Goal: Task Accomplishment & Management: Manage account settings

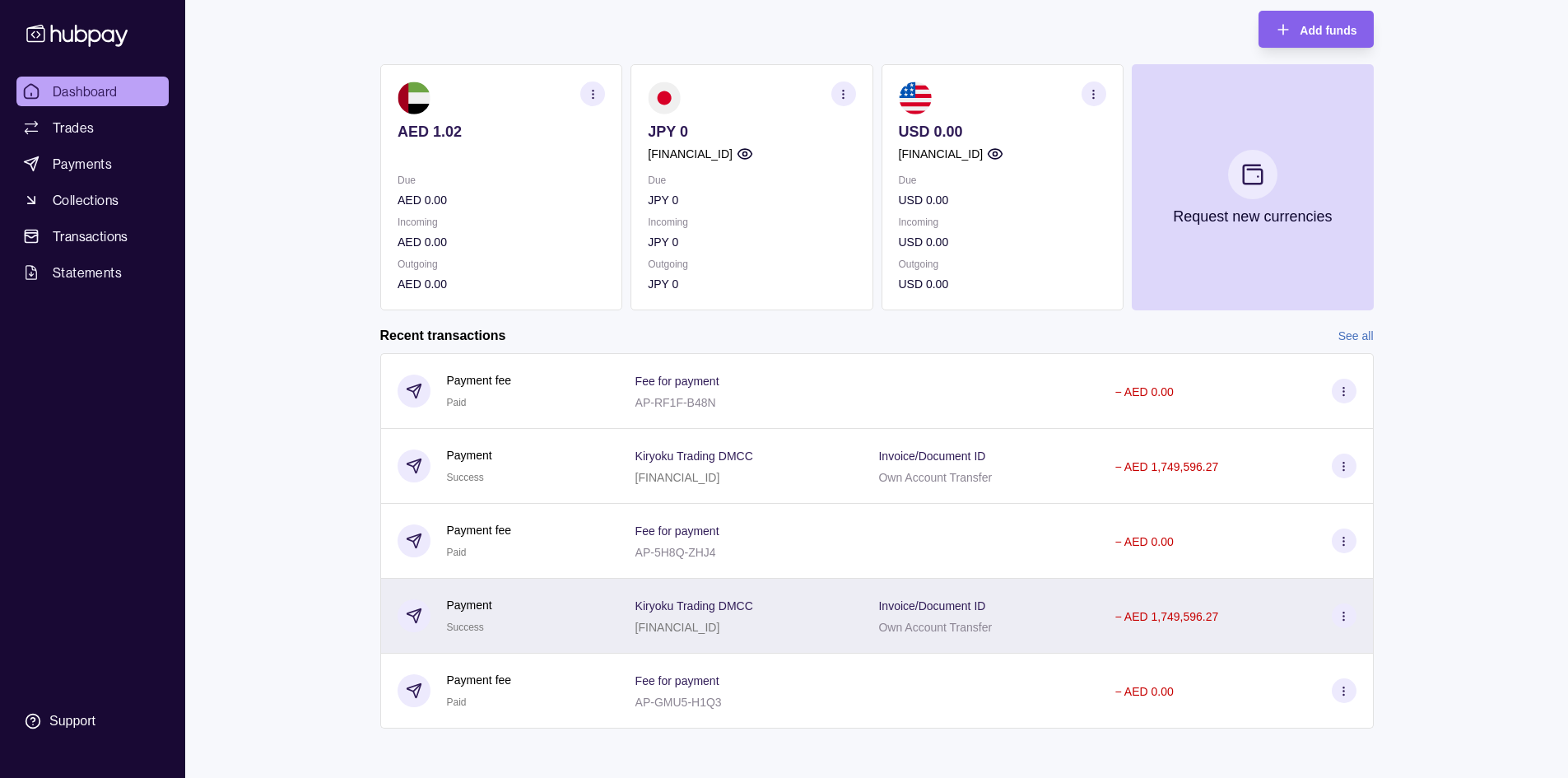
scroll to position [98, 0]
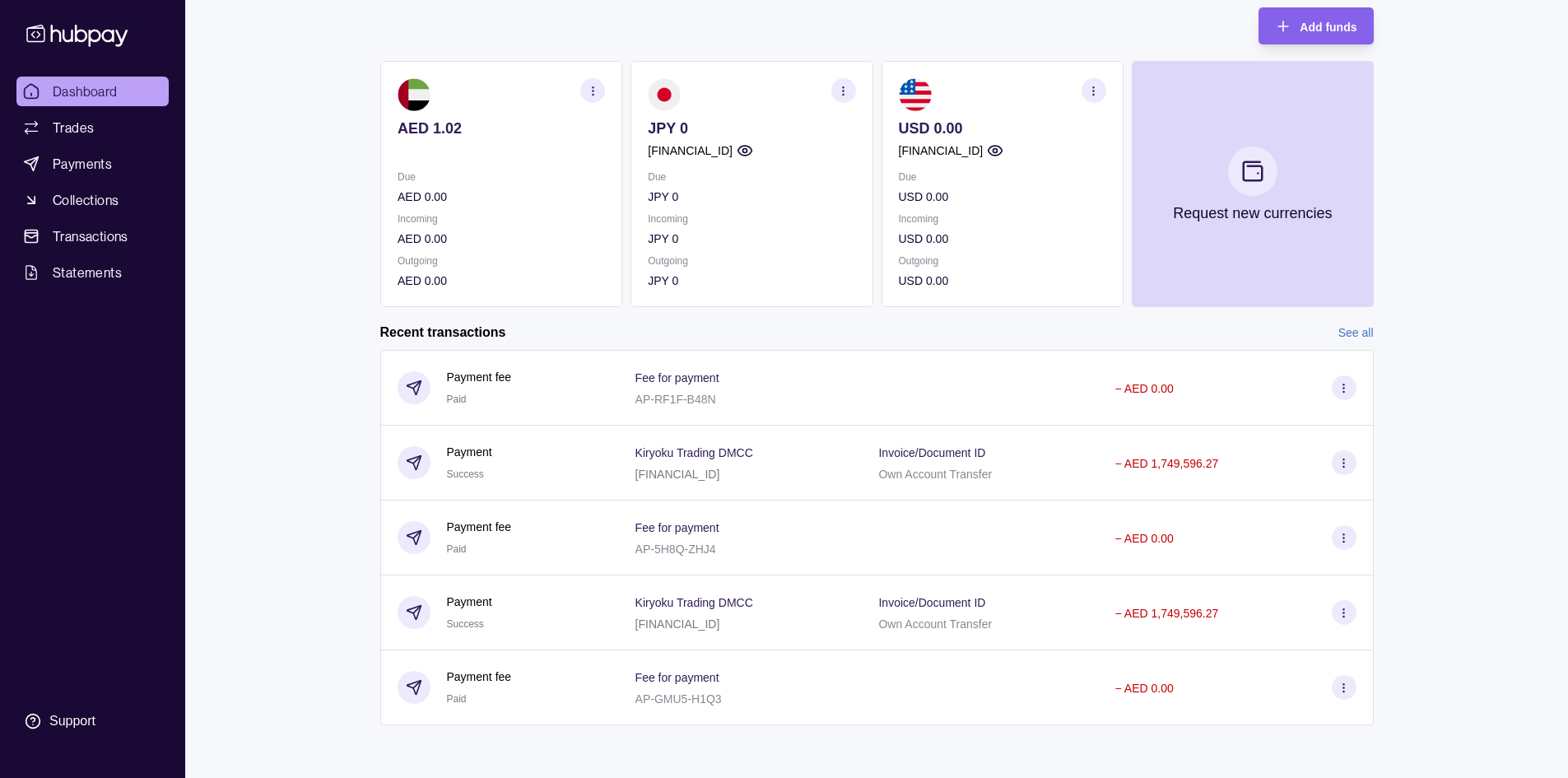
click at [1358, 329] on link "See all" at bounding box center [1355, 333] width 35 height 18
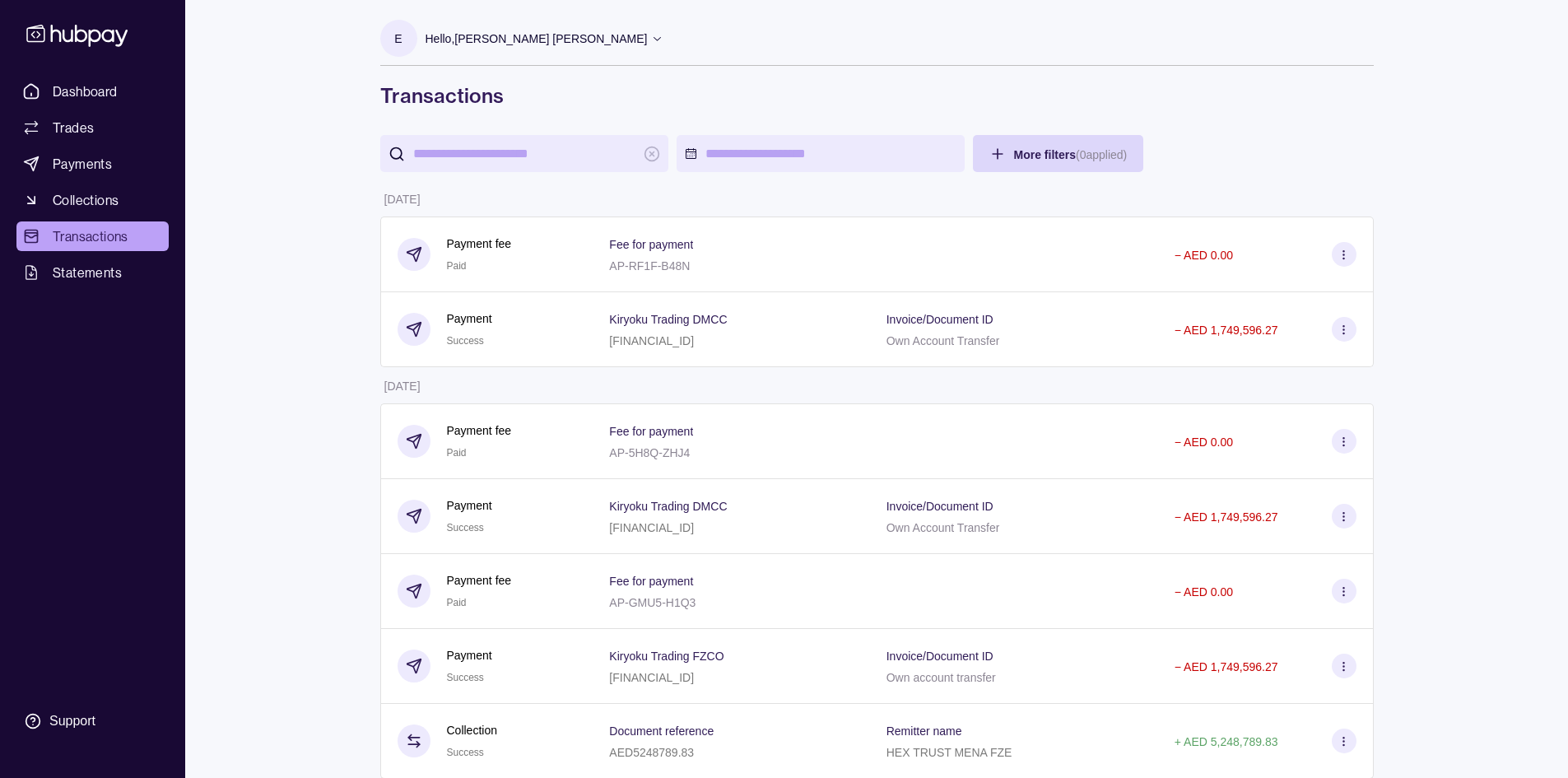
click at [651, 38] on icon at bounding box center [657, 38] width 12 height 12
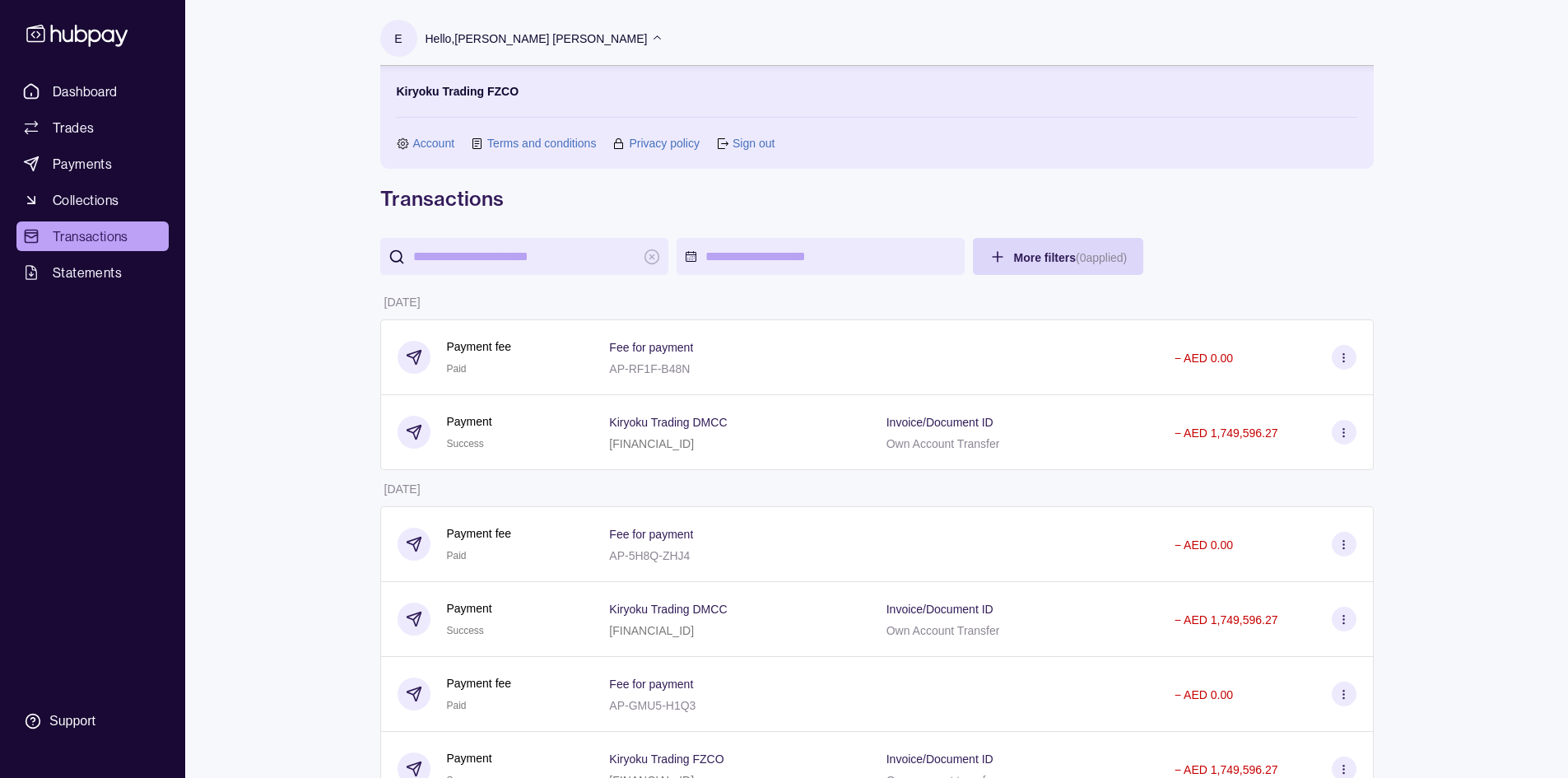
click at [743, 143] on link "Sign out" at bounding box center [754, 143] width 42 height 18
